Goal: Transaction & Acquisition: Download file/media

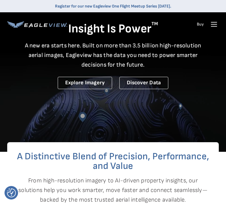
click at [215, 27] on icon at bounding box center [214, 25] width 10 height 10
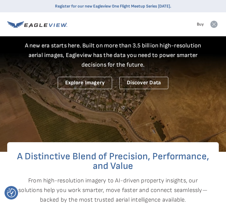
click at [213, 26] on rect at bounding box center [214, 25] width 10 height 10
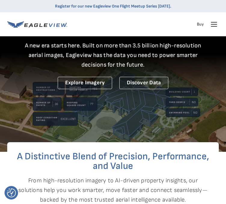
click at [214, 28] on icon at bounding box center [214, 25] width 10 height 10
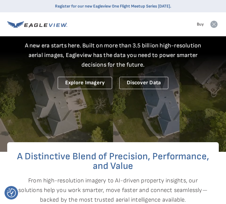
click at [214, 28] on icon at bounding box center [213, 24] width 7 height 7
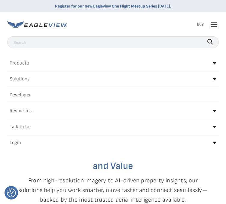
click at [214, 29] on icon at bounding box center [214, 25] width 10 height 10
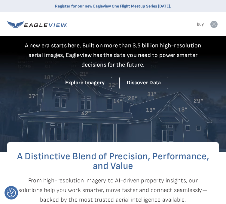
click at [214, 28] on icon at bounding box center [213, 24] width 7 height 7
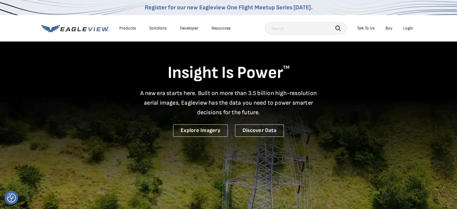
click at [226, 29] on div "Login" at bounding box center [408, 28] width 10 height 5
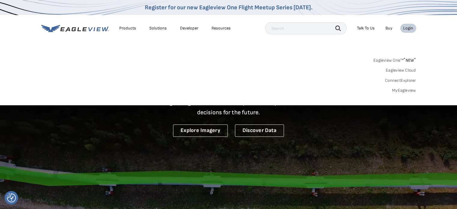
click at [226, 90] on link "MyEagleview" at bounding box center [404, 90] width 24 height 5
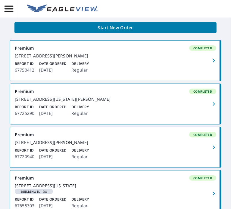
scroll to position [240, 0]
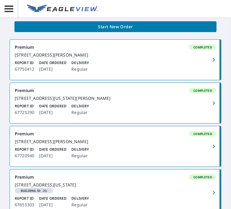
click at [208, 154] on button "button" at bounding box center [213, 146] width 13 height 40
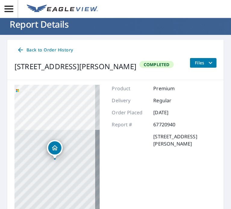
scroll to position [17, 0]
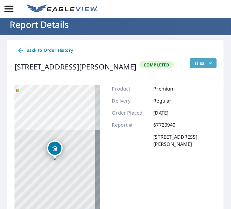
click at [206, 63] on icon "filesDropdownBtn-67720940" at bounding box center [209, 63] width 7 height 7
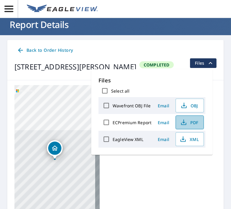
click at [190, 122] on span "PDF" at bounding box center [188, 122] width 19 height 7
